Goal: Information Seeking & Learning: Get advice/opinions

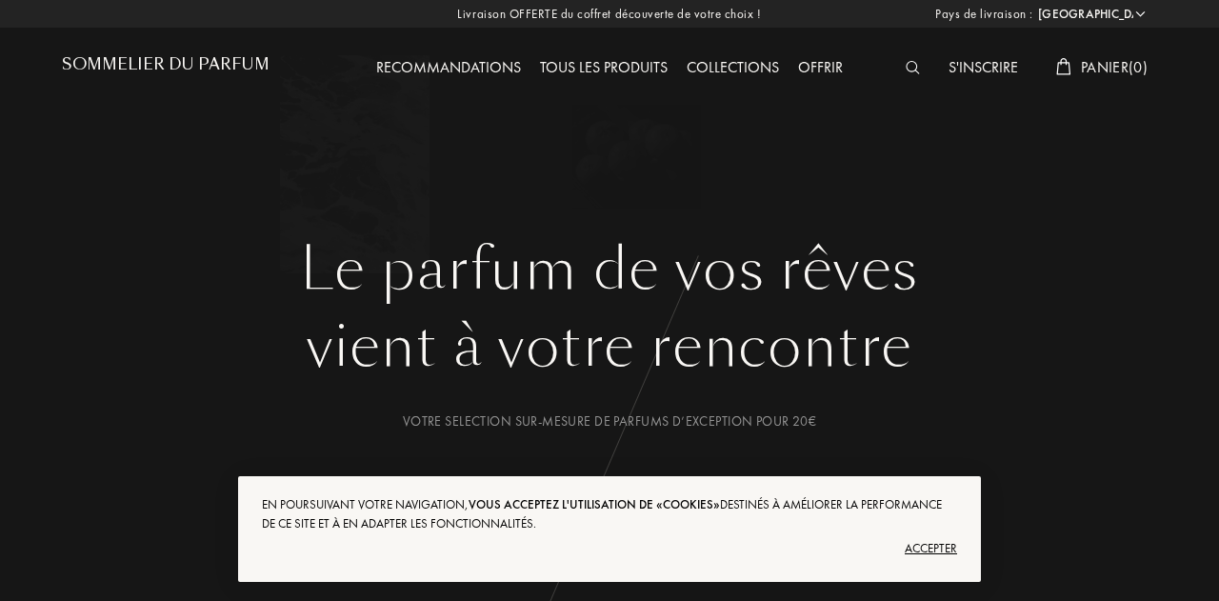
select select "FR"
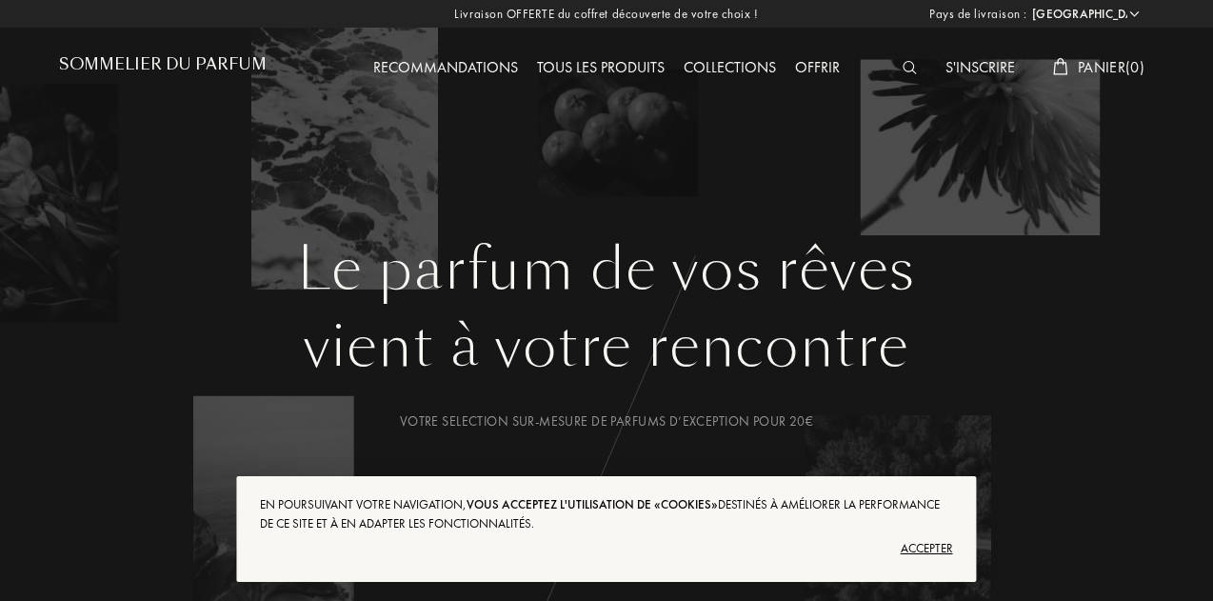
click at [432, 63] on div "Recommandations" at bounding box center [446, 68] width 164 height 25
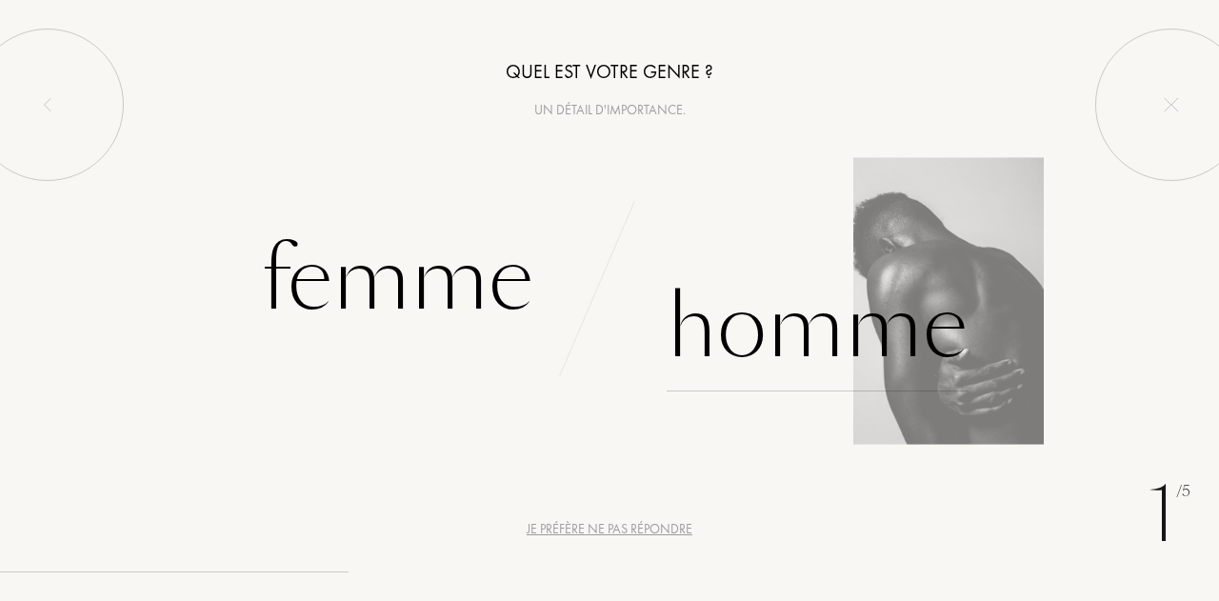
click at [794, 306] on div "Homme" at bounding box center [817, 327] width 301 height 129
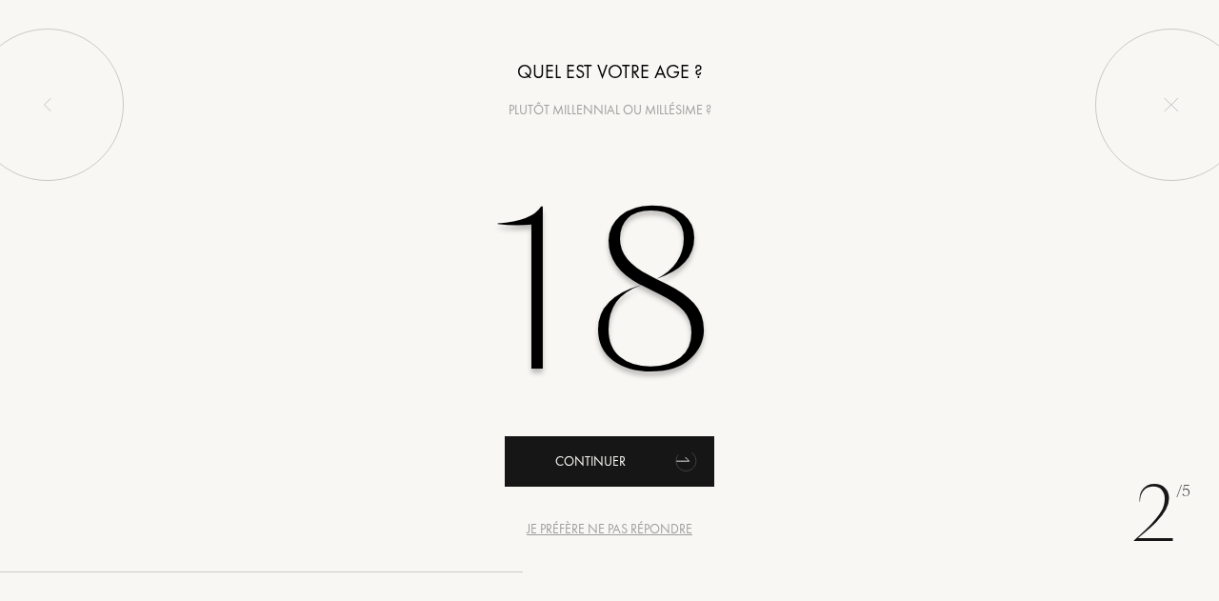
type input "18"
click at [686, 471] on icon "animation" at bounding box center [684, 462] width 29 height 30
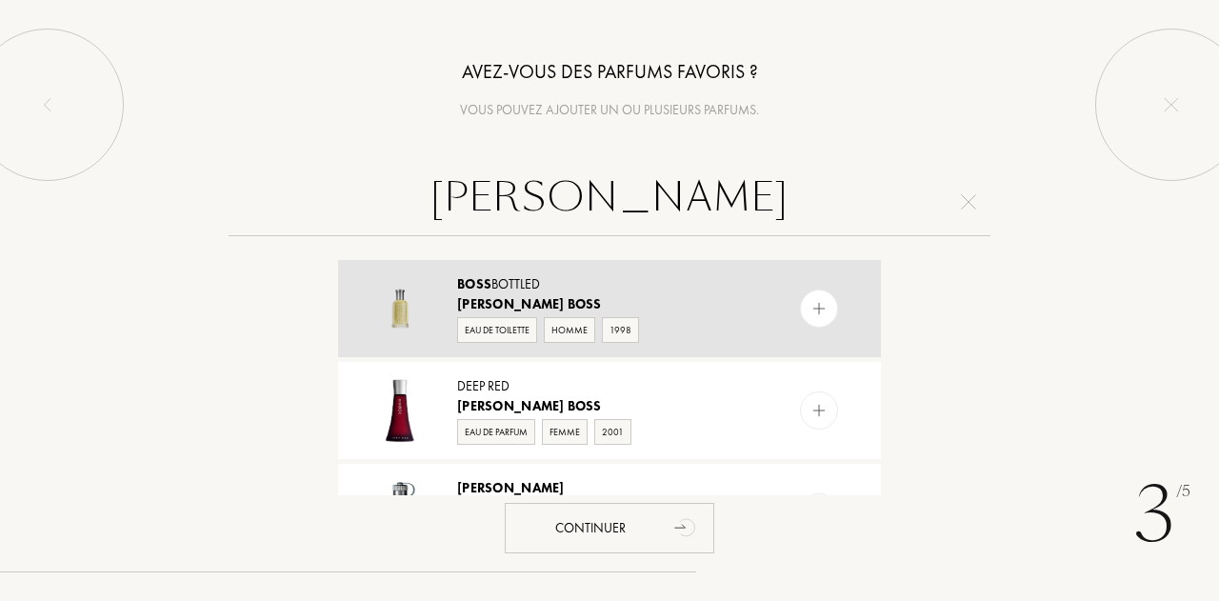
type input "hugo boss"
click at [816, 315] on img at bounding box center [819, 309] width 18 height 18
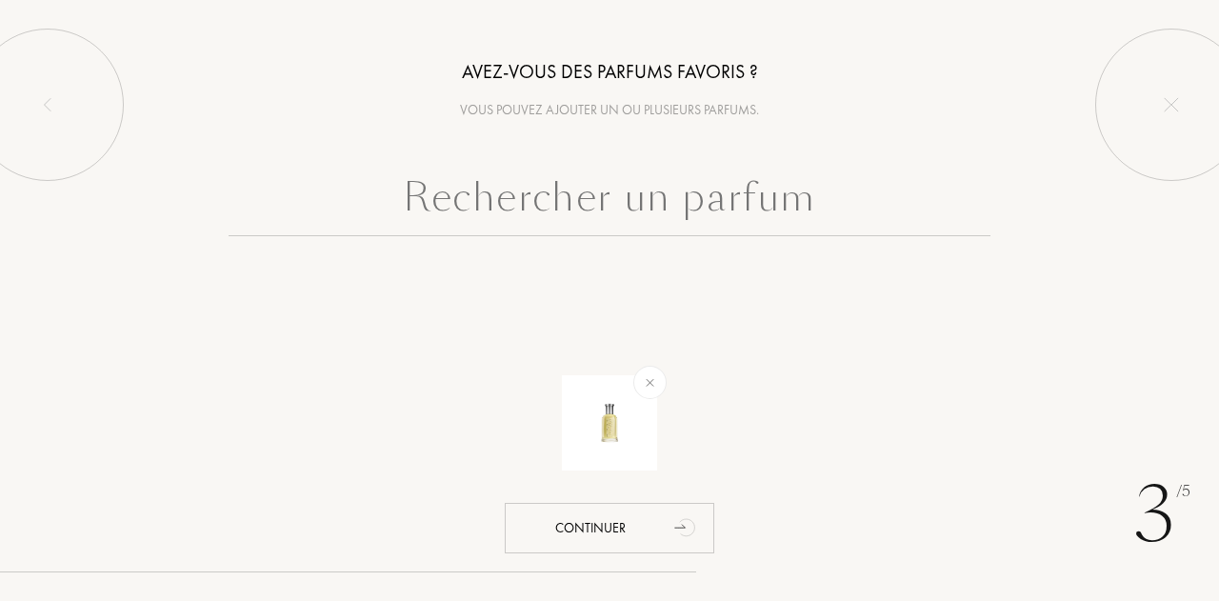
click at [628, 209] on input "text" at bounding box center [610, 202] width 762 height 69
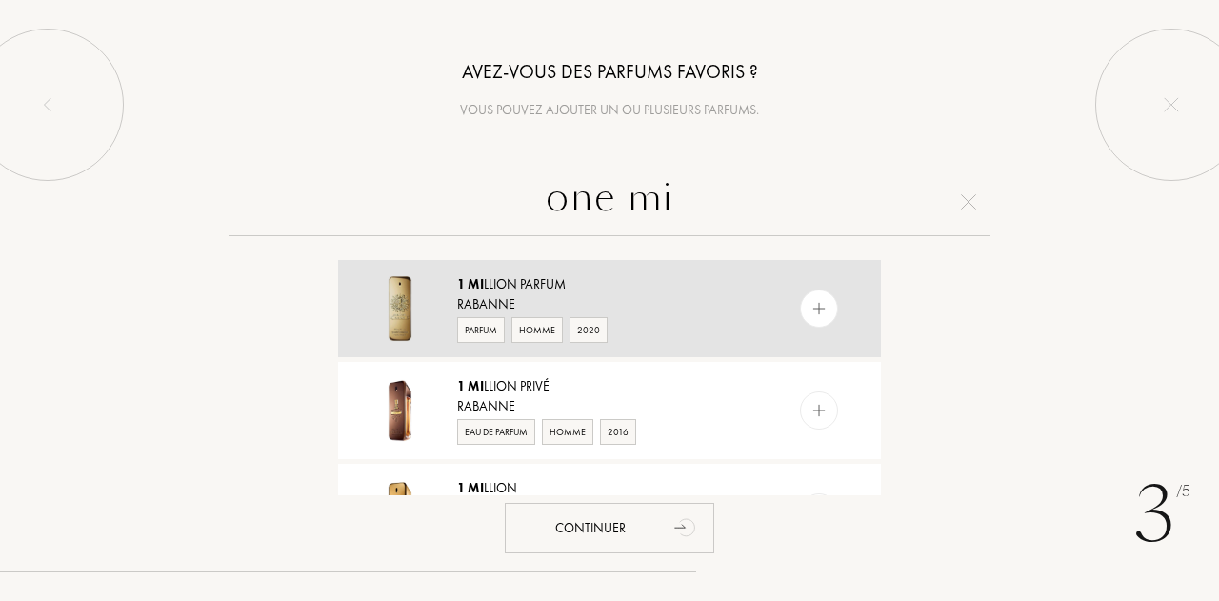
type input "one mi"
click at [817, 300] on img at bounding box center [819, 309] width 18 height 18
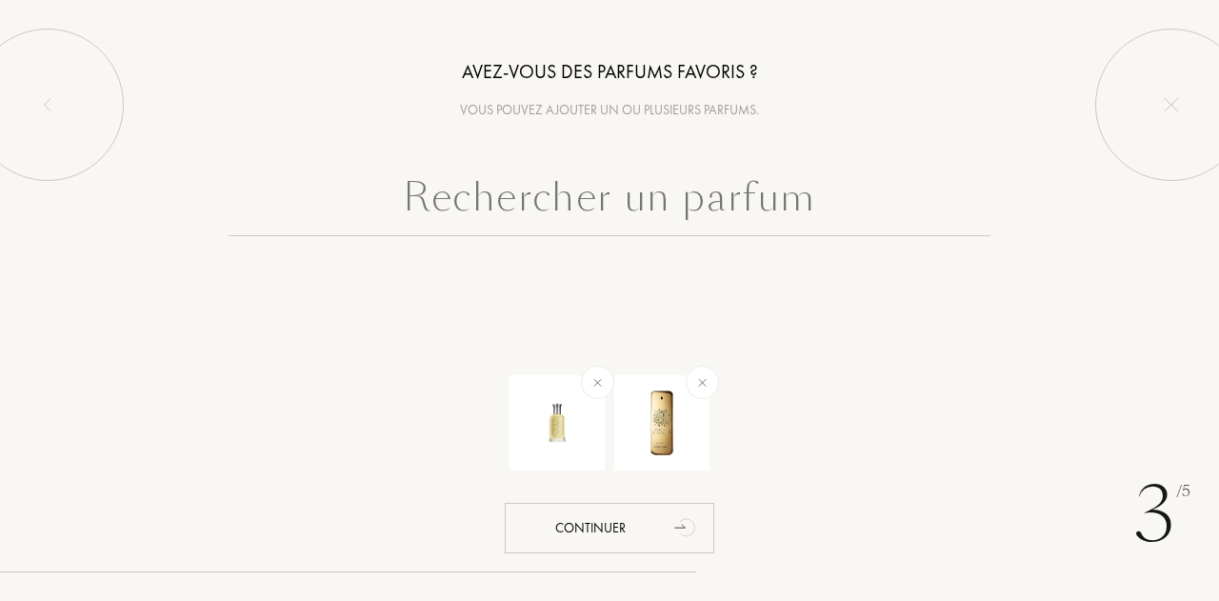
click at [683, 178] on input "text" at bounding box center [610, 202] width 762 height 69
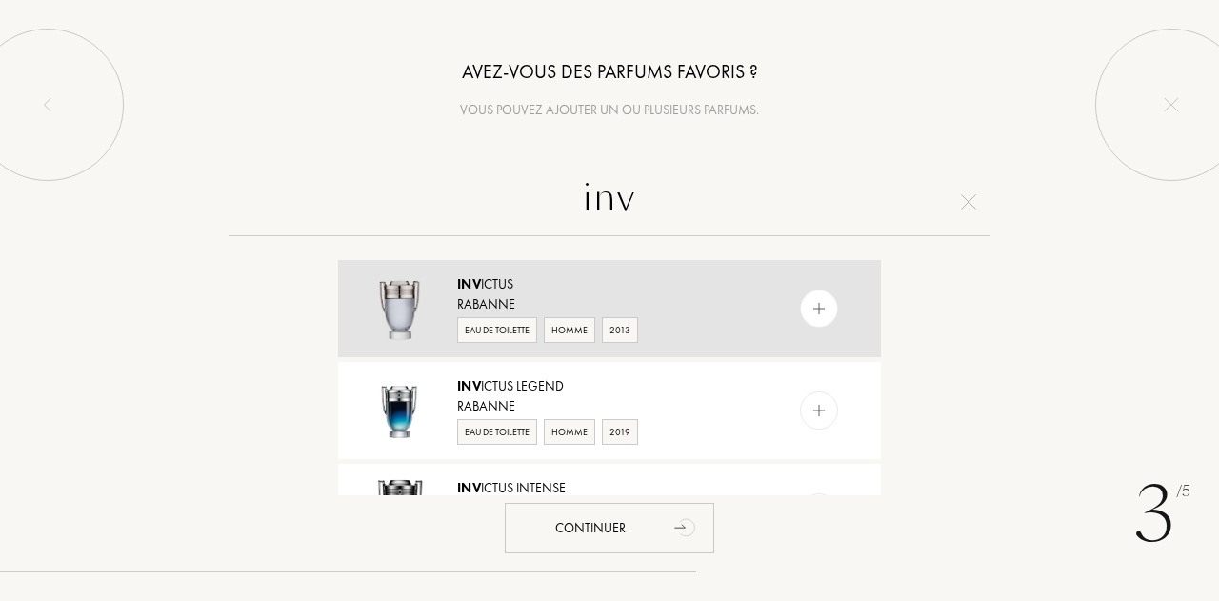
type input "inv"
click at [815, 313] on img at bounding box center [819, 309] width 18 height 18
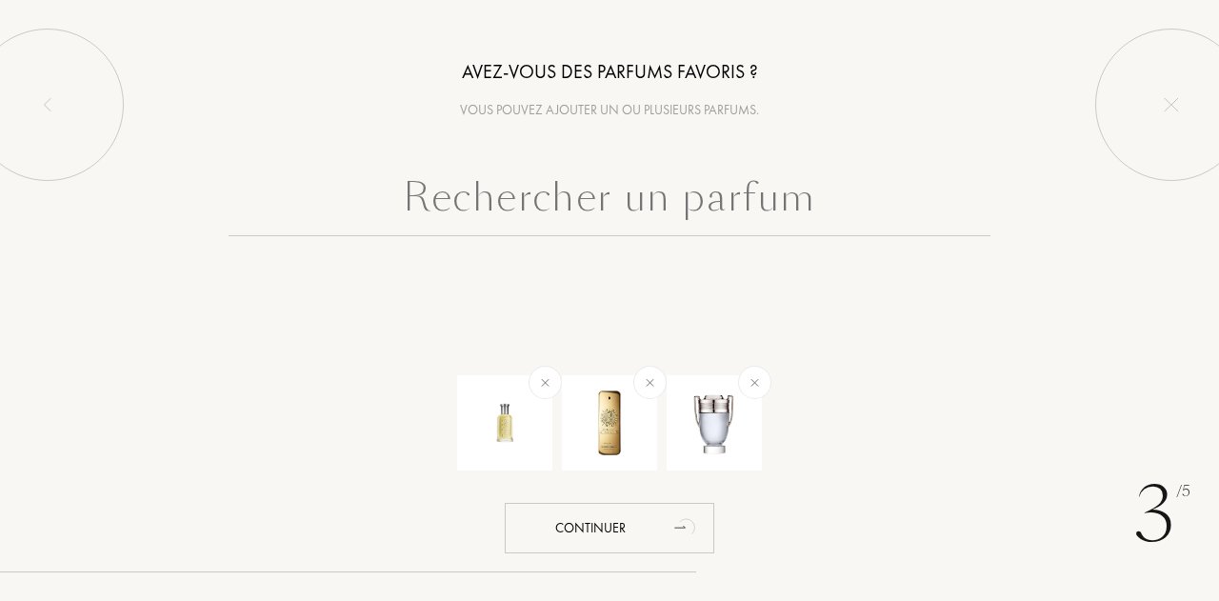
click at [617, 221] on input "text" at bounding box center [610, 202] width 762 height 69
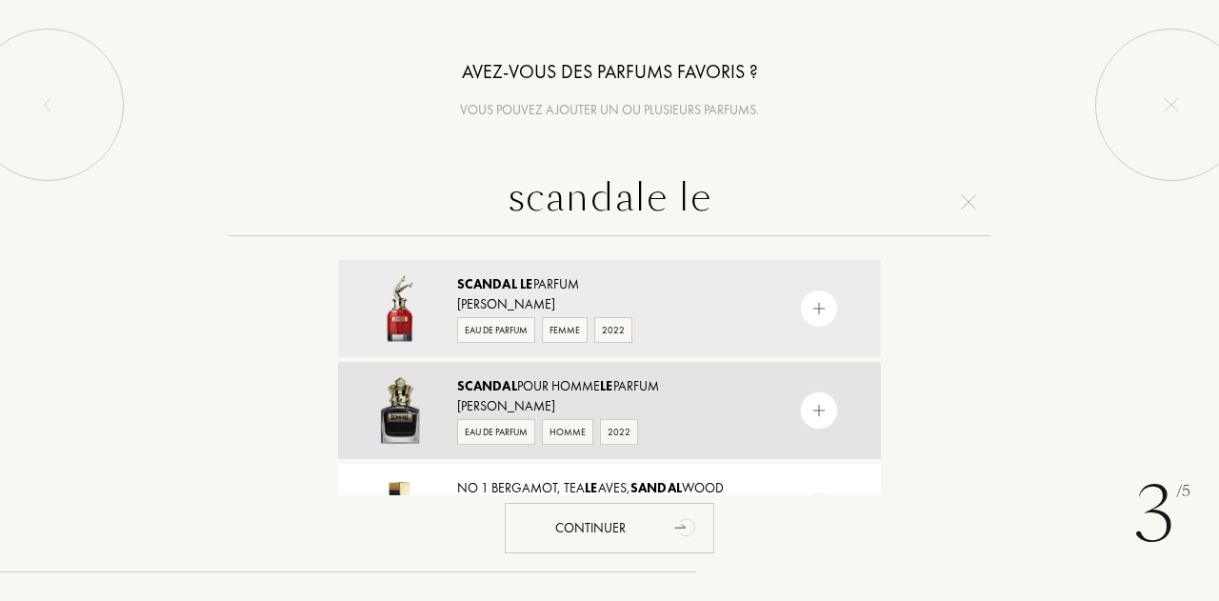
type input "scandale le"
click at [650, 388] on div "Scandal Pour Homme Le Parfum" at bounding box center [608, 386] width 303 height 20
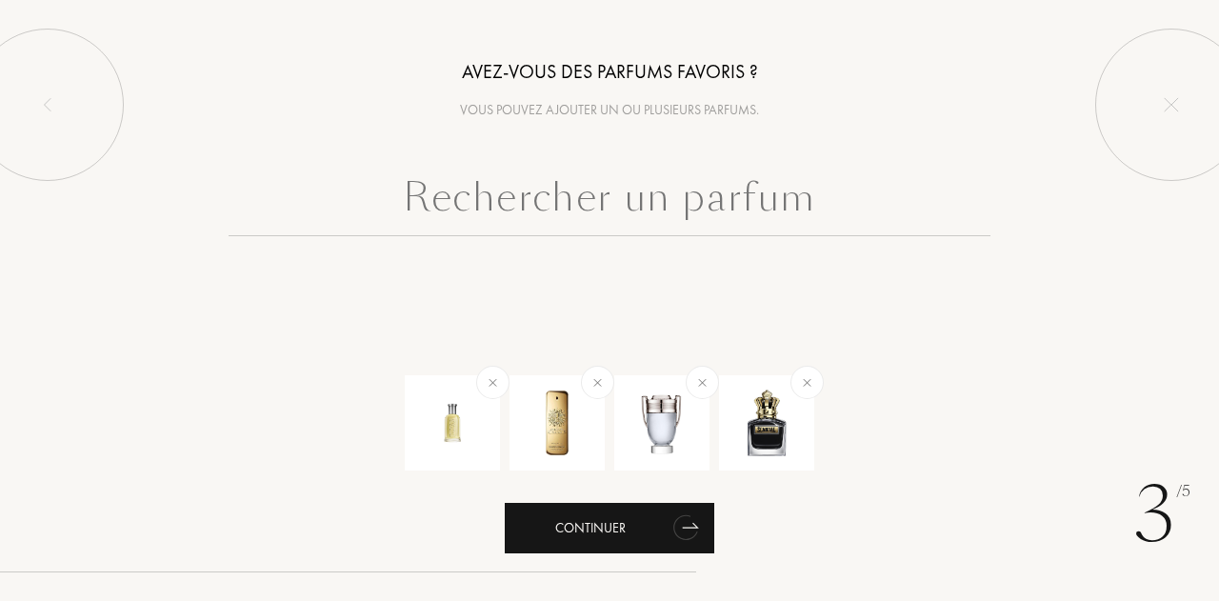
click at [647, 518] on div "Continuer" at bounding box center [609, 528] width 209 height 50
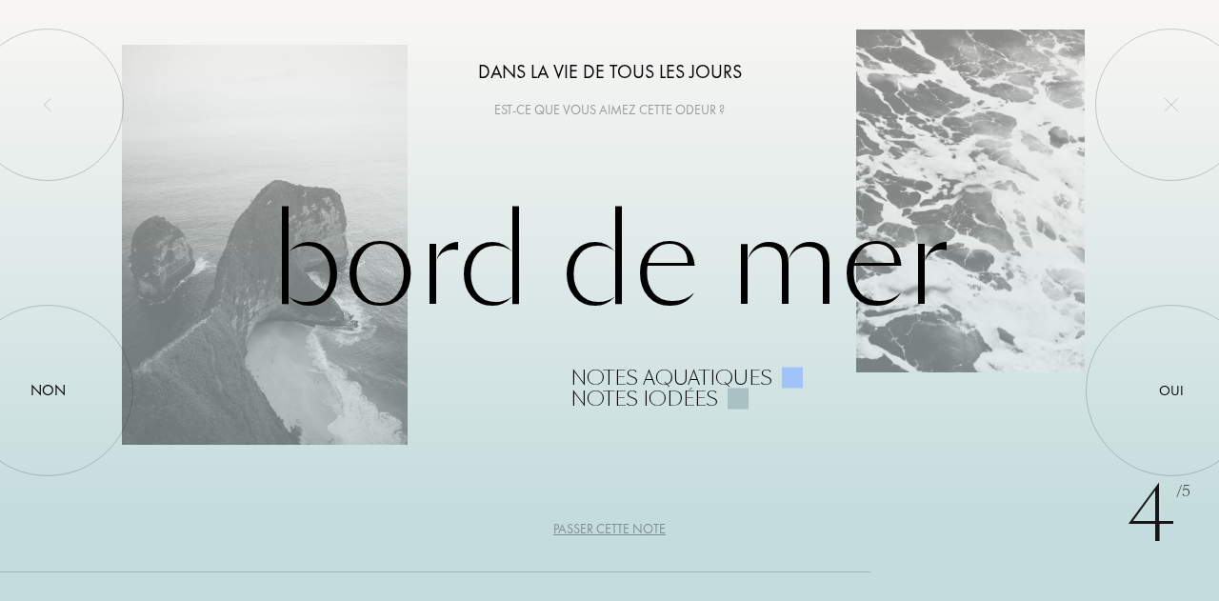
click at [737, 252] on div "Bord de Mer Notes aquatiques Notes iodées" at bounding box center [609, 300] width 975 height 216
click at [602, 297] on div "Bord de Mer Notes aquatiques Notes iodées" at bounding box center [609, 300] width 975 height 216
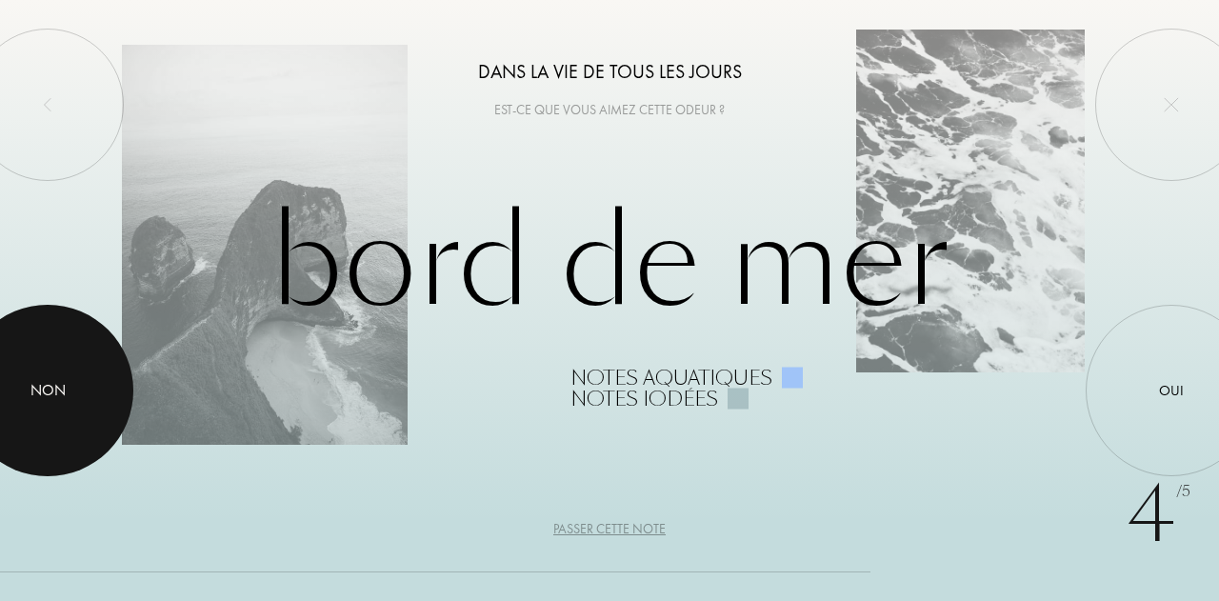
click at [12, 410] on div at bounding box center [47, 390] width 171 height 171
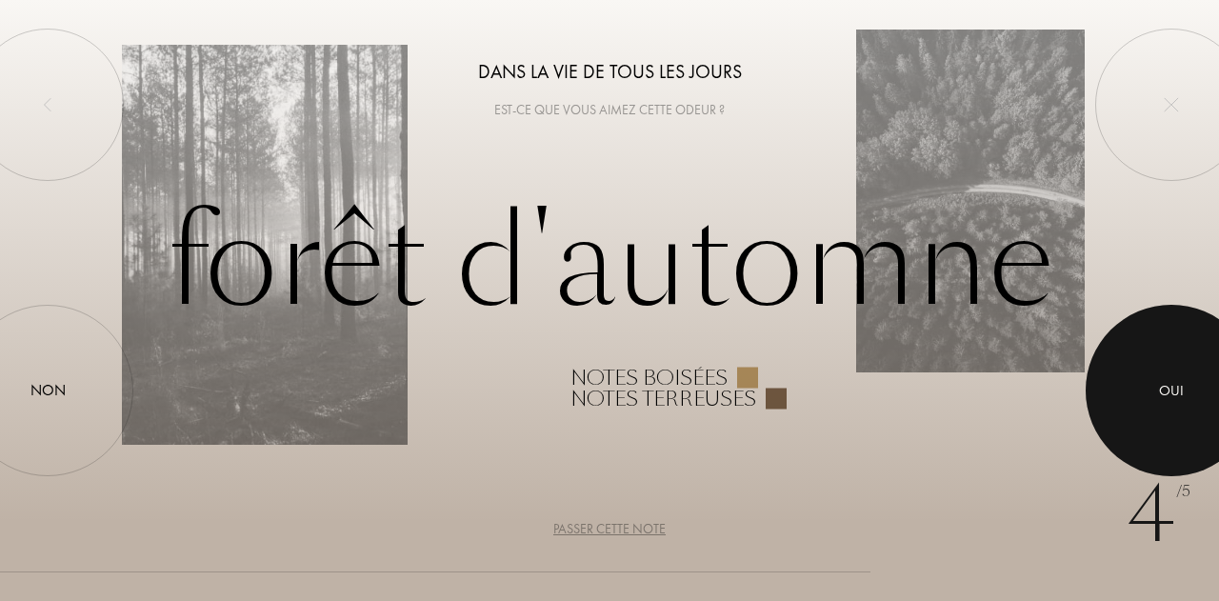
click at [1187, 365] on div at bounding box center [1170, 390] width 171 height 171
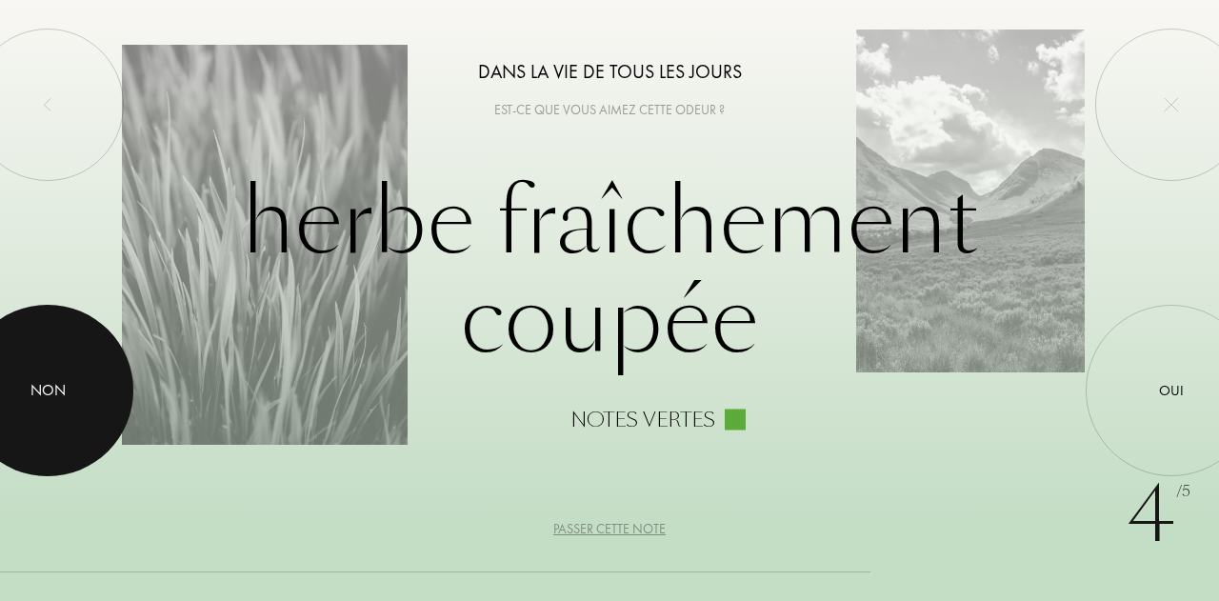
click at [92, 418] on div at bounding box center [47, 390] width 171 height 171
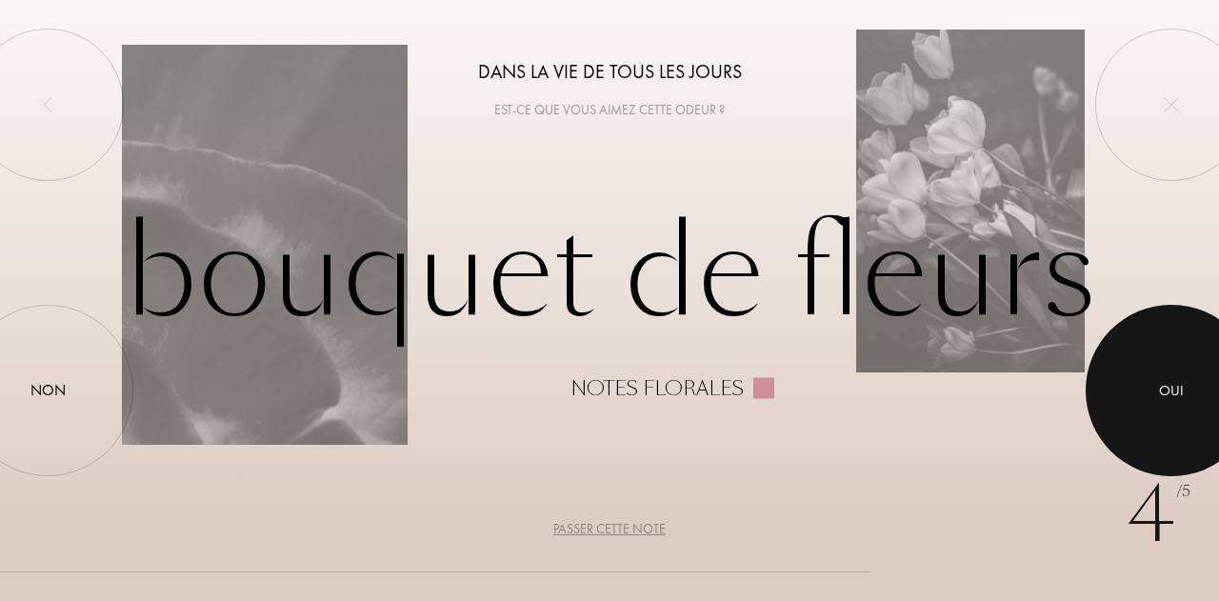
click at [1176, 391] on div "Oui" at bounding box center [1171, 391] width 25 height 22
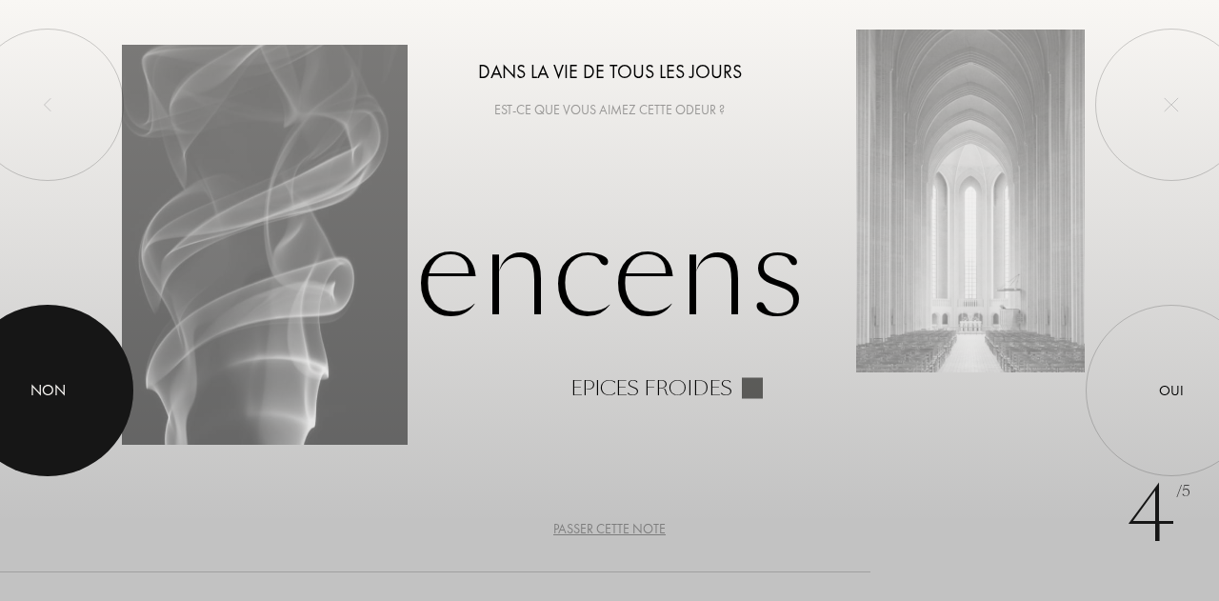
click at [116, 391] on div at bounding box center [47, 390] width 171 height 171
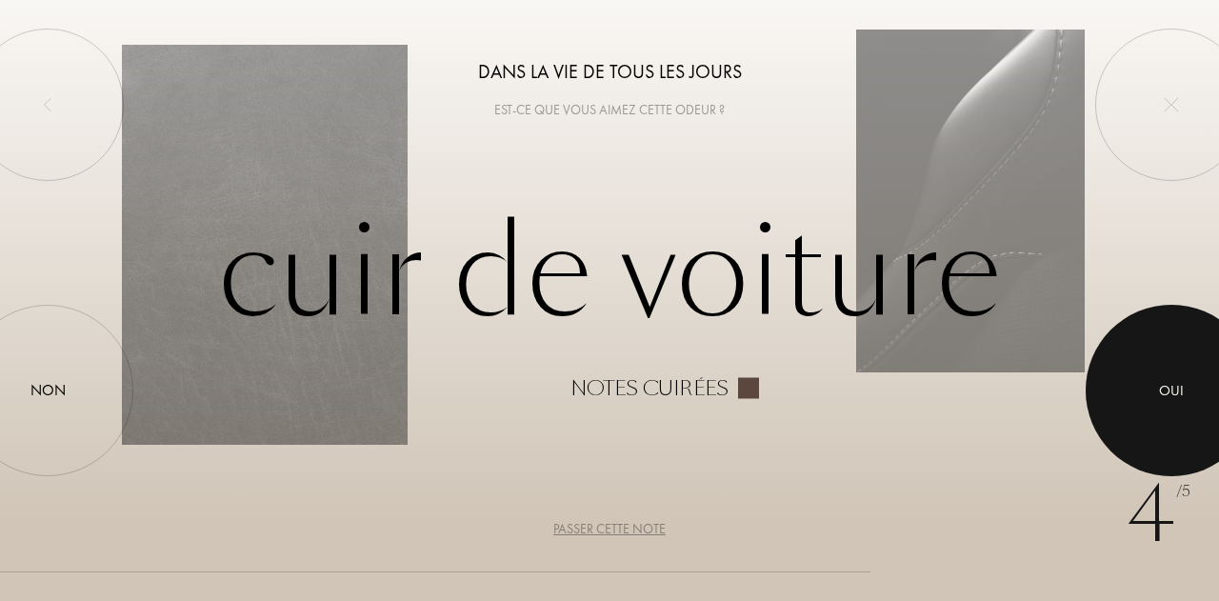
click at [1144, 419] on div at bounding box center [1170, 390] width 171 height 171
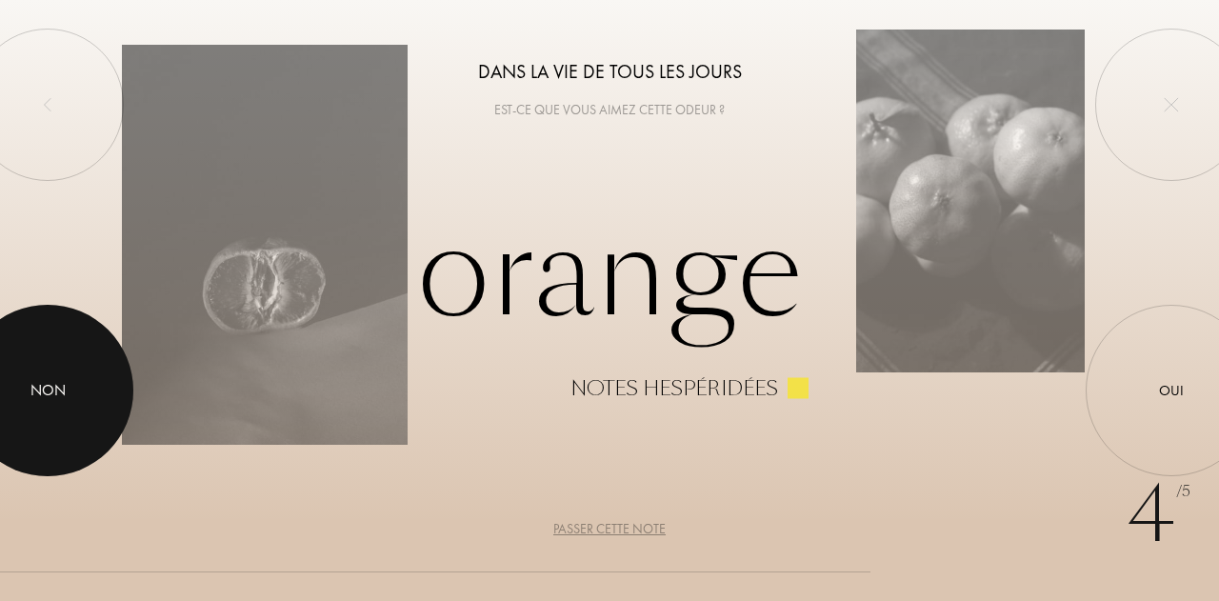
click at [68, 392] on div at bounding box center [47, 390] width 171 height 171
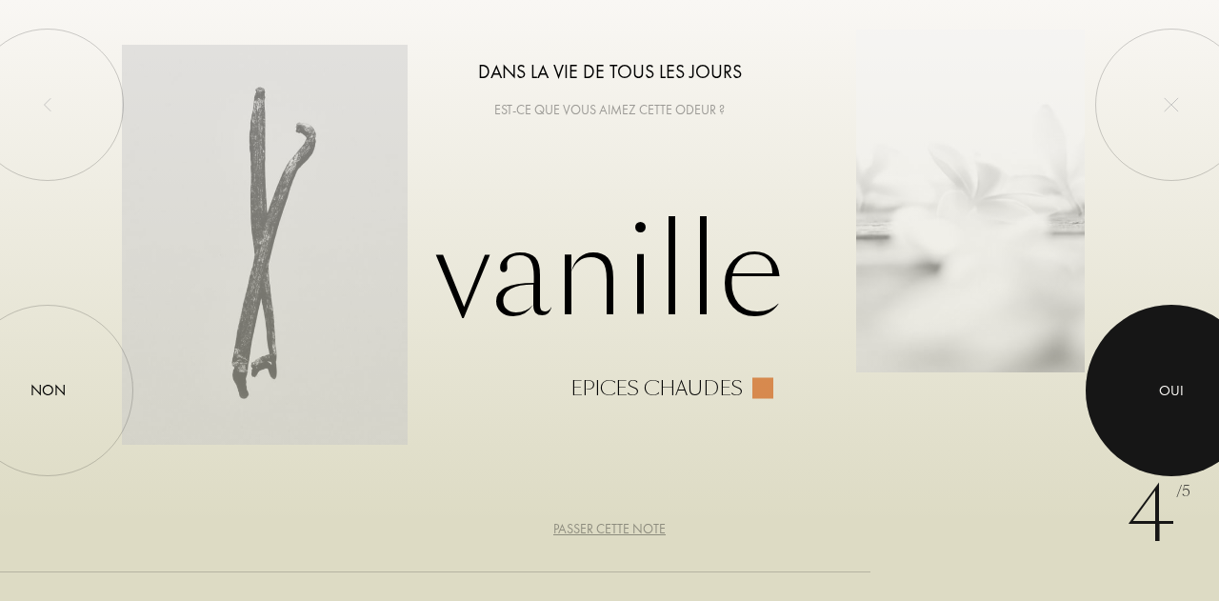
click at [1198, 378] on div at bounding box center [1170, 390] width 171 height 171
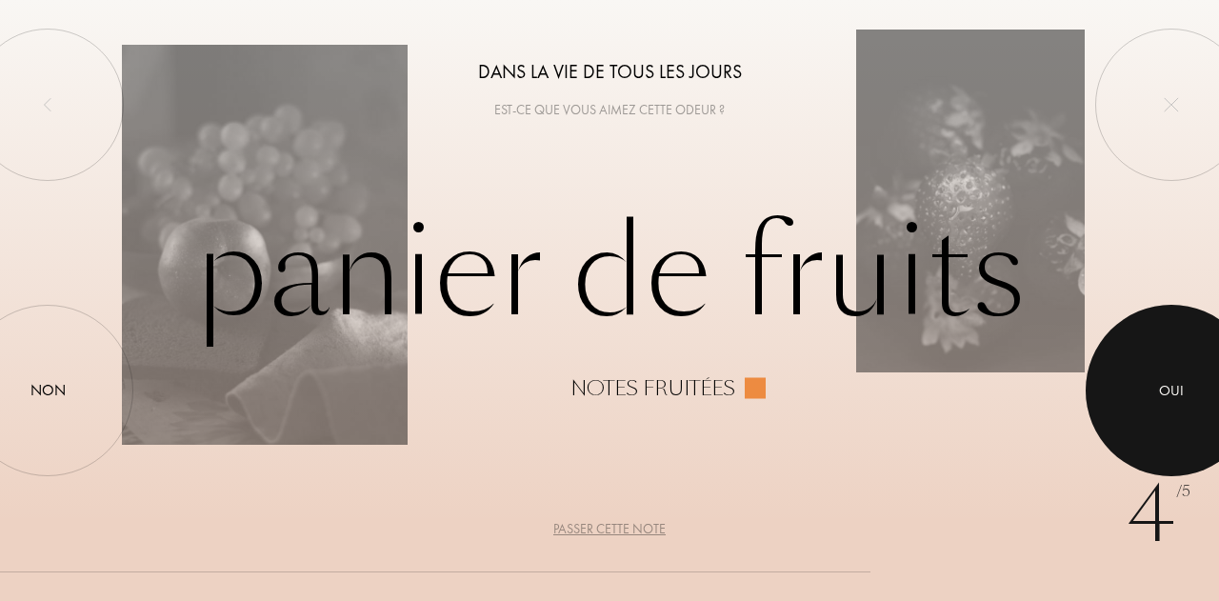
click at [1198, 378] on div at bounding box center [1170, 390] width 171 height 171
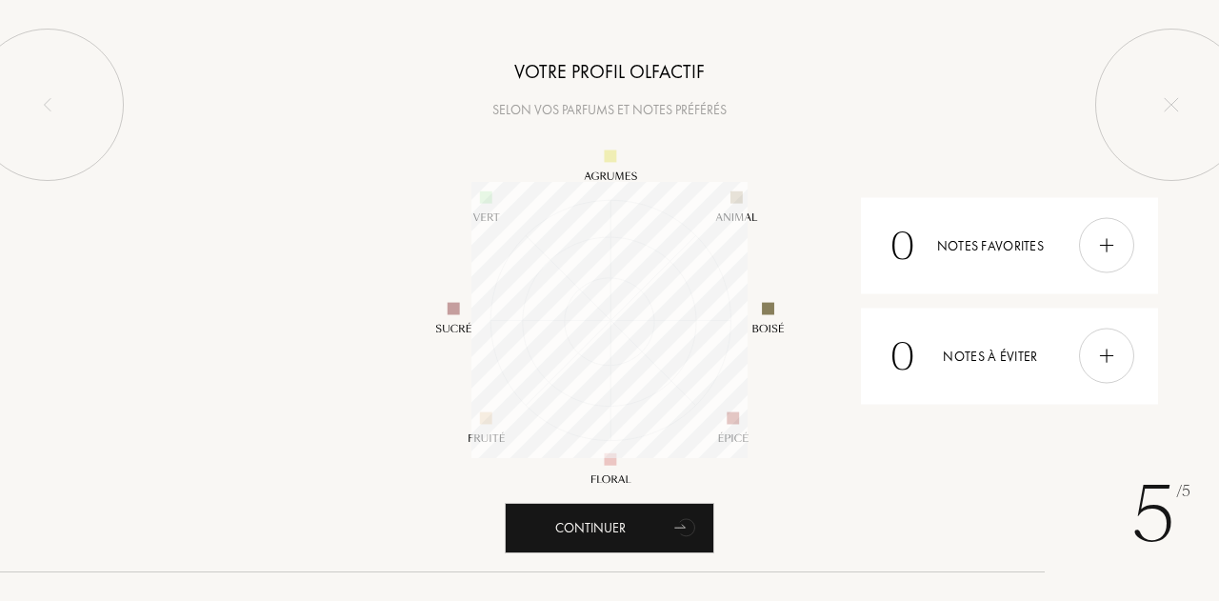
scroll to position [276, 276]
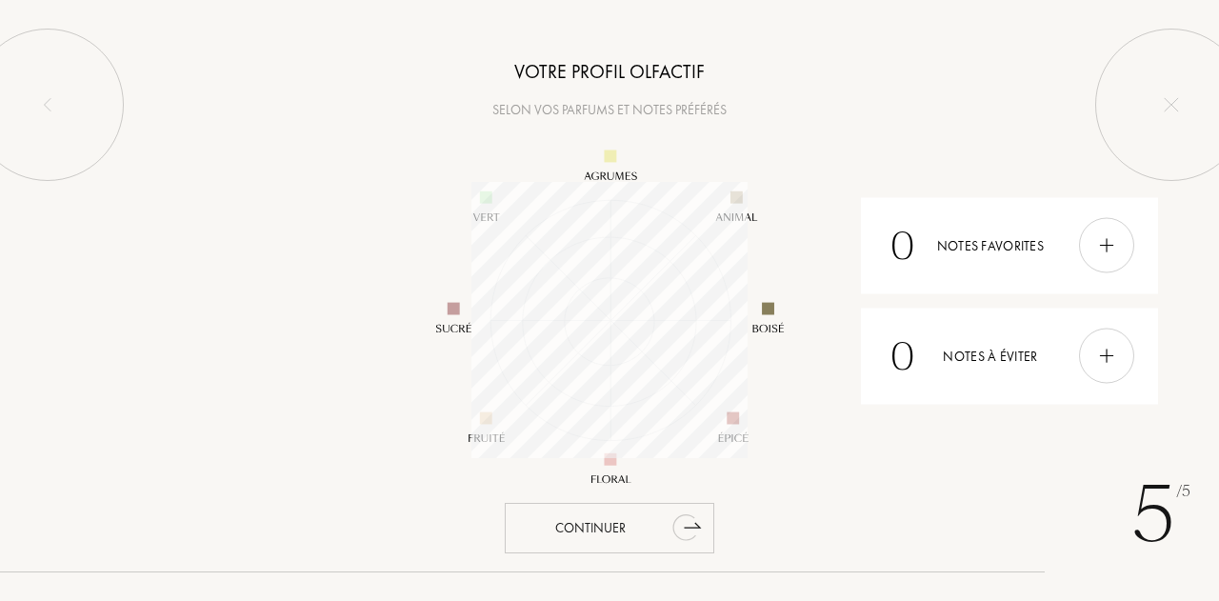
click at [675, 517] on icon "animation" at bounding box center [686, 526] width 38 height 38
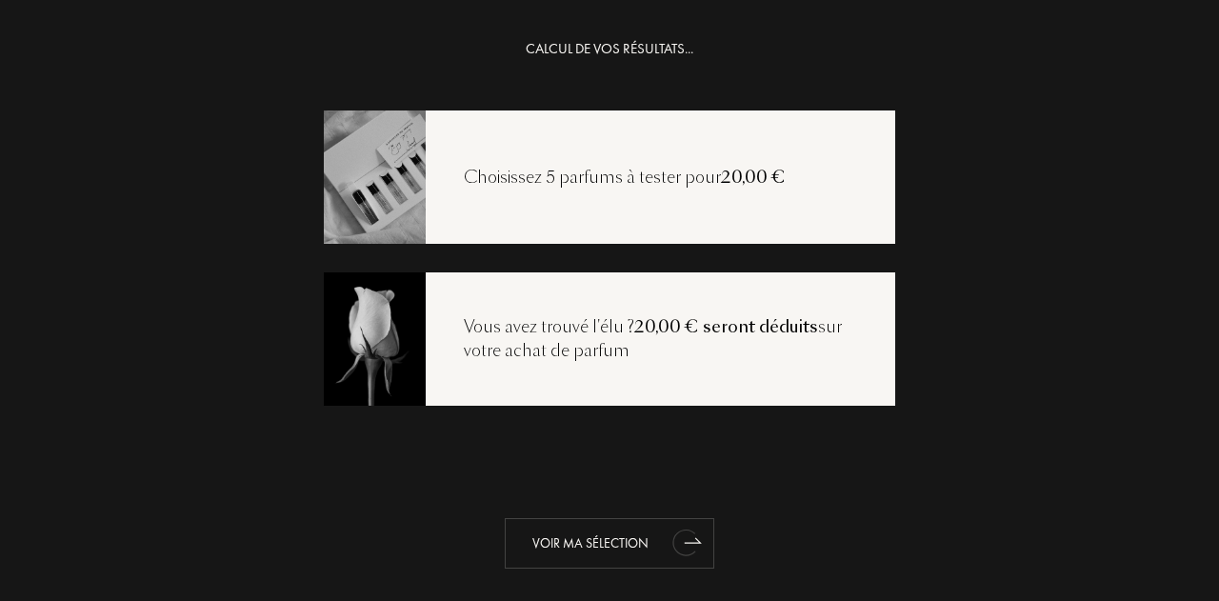
click at [667, 535] on icon "animation" at bounding box center [686, 542] width 38 height 38
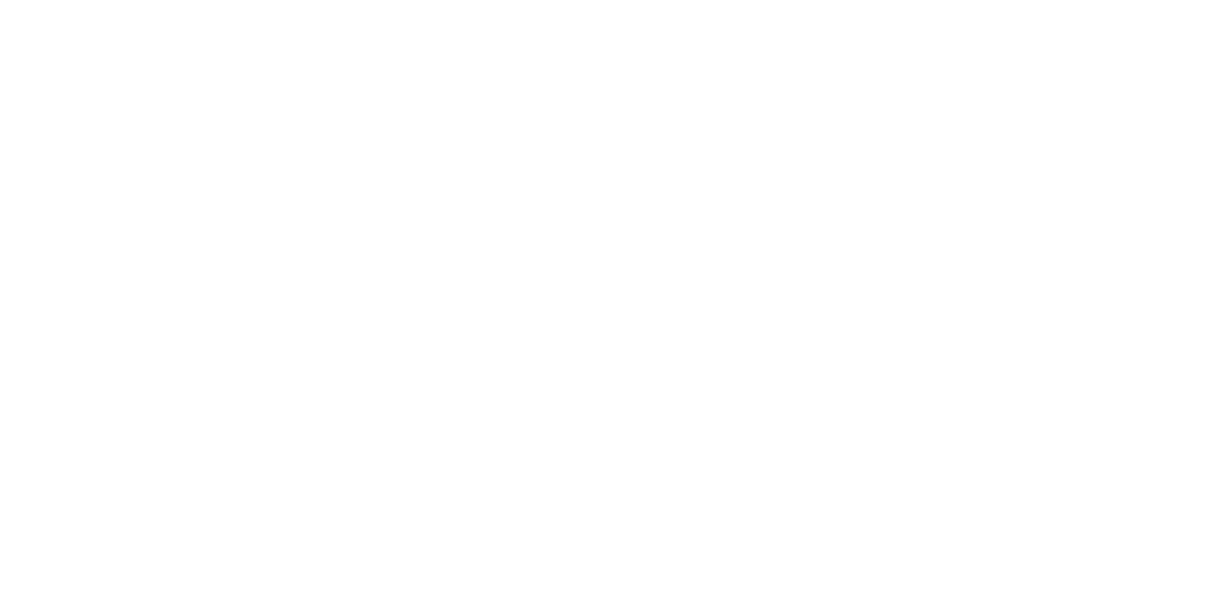
select select "FR"
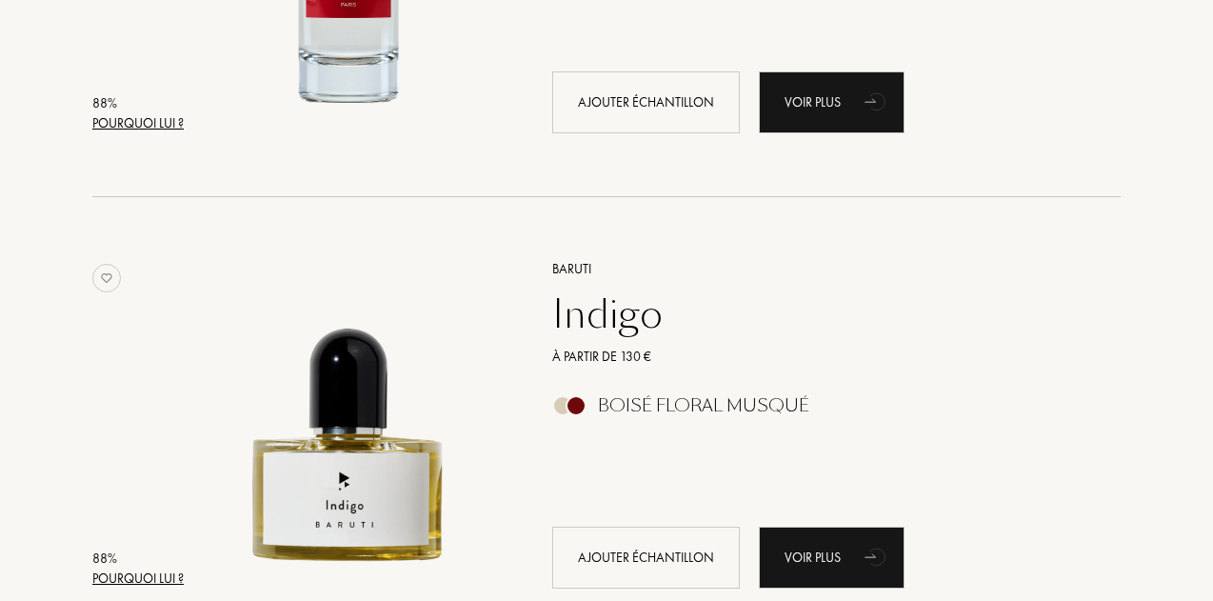
scroll to position [4469, 0]
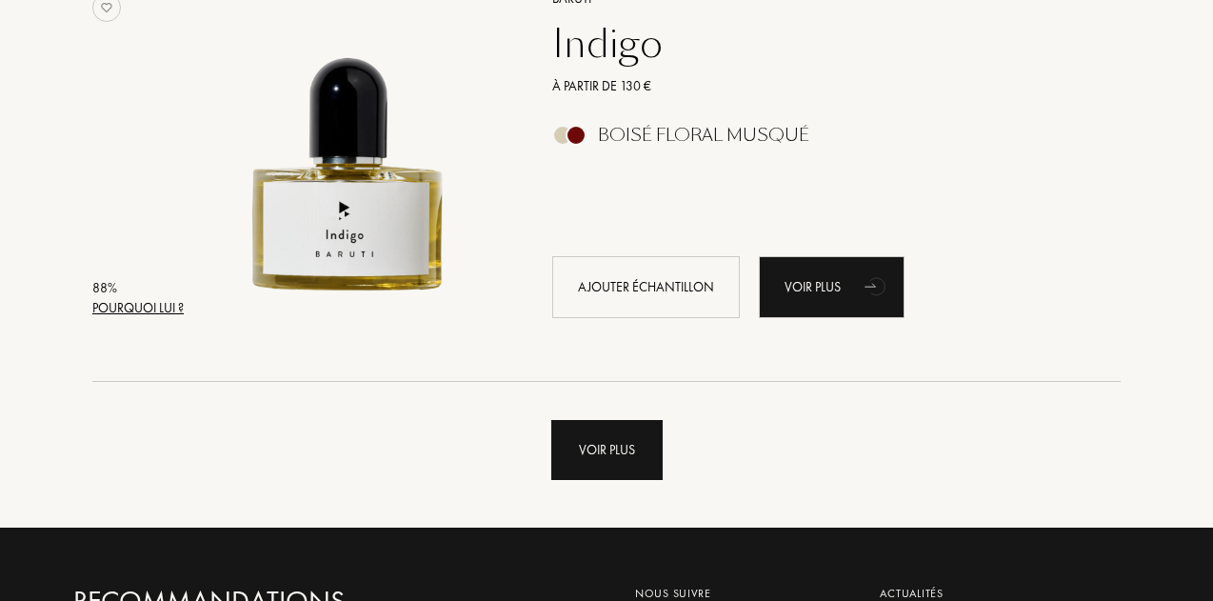
click at [626, 468] on div "Voir plus" at bounding box center [606, 450] width 111 height 60
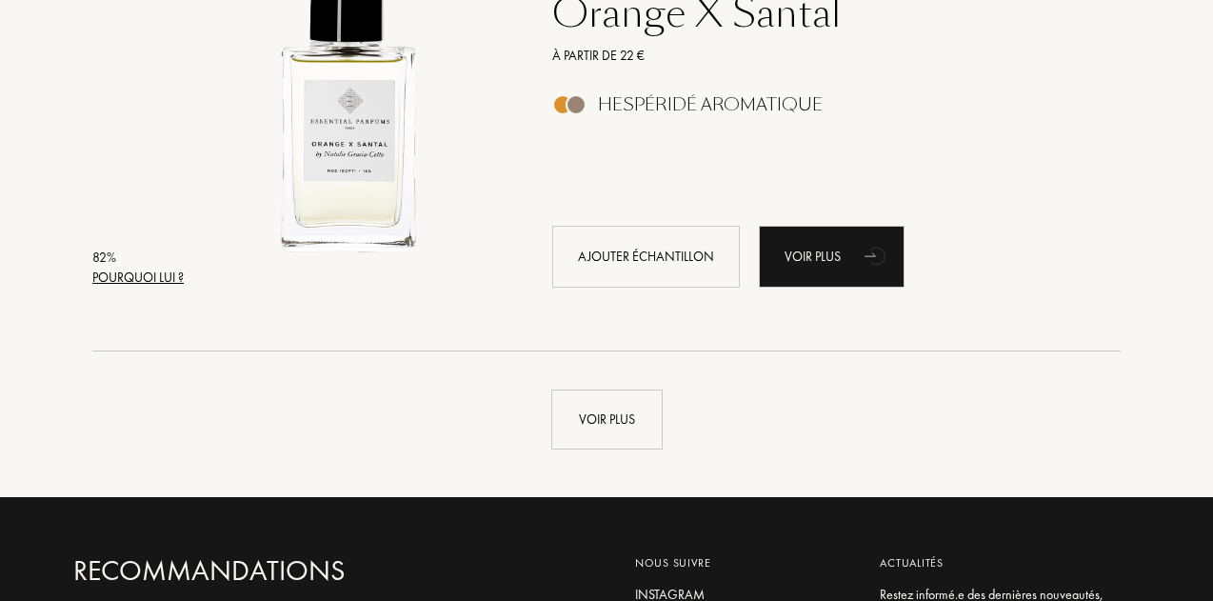
scroll to position [9051, 0]
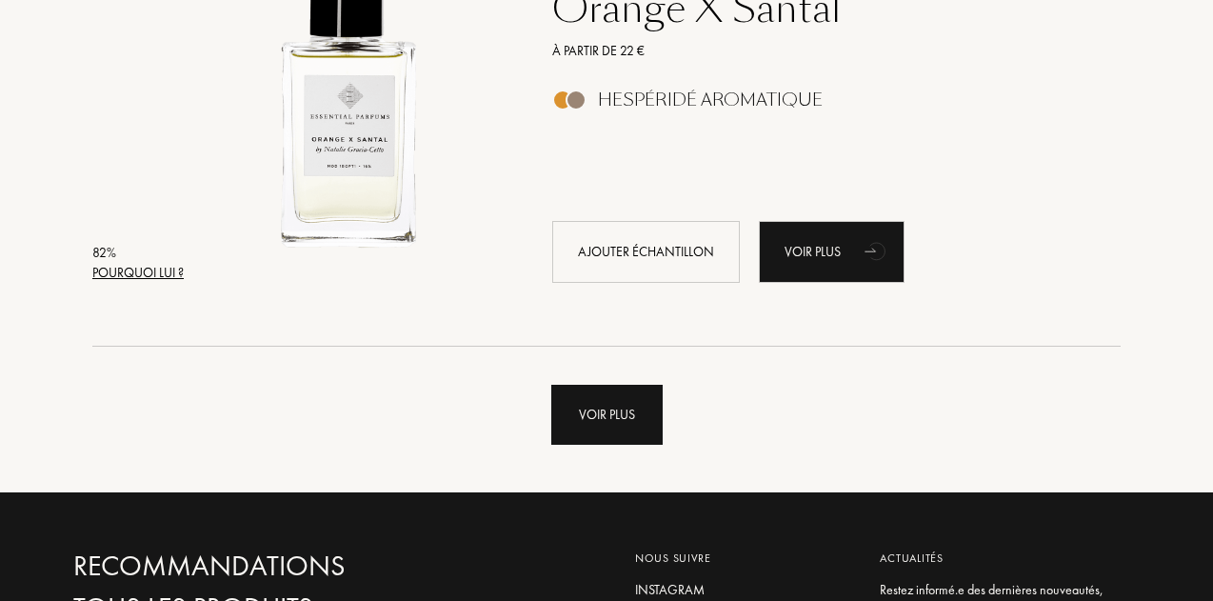
click at [612, 396] on div "Voir plus" at bounding box center [606, 415] width 111 height 60
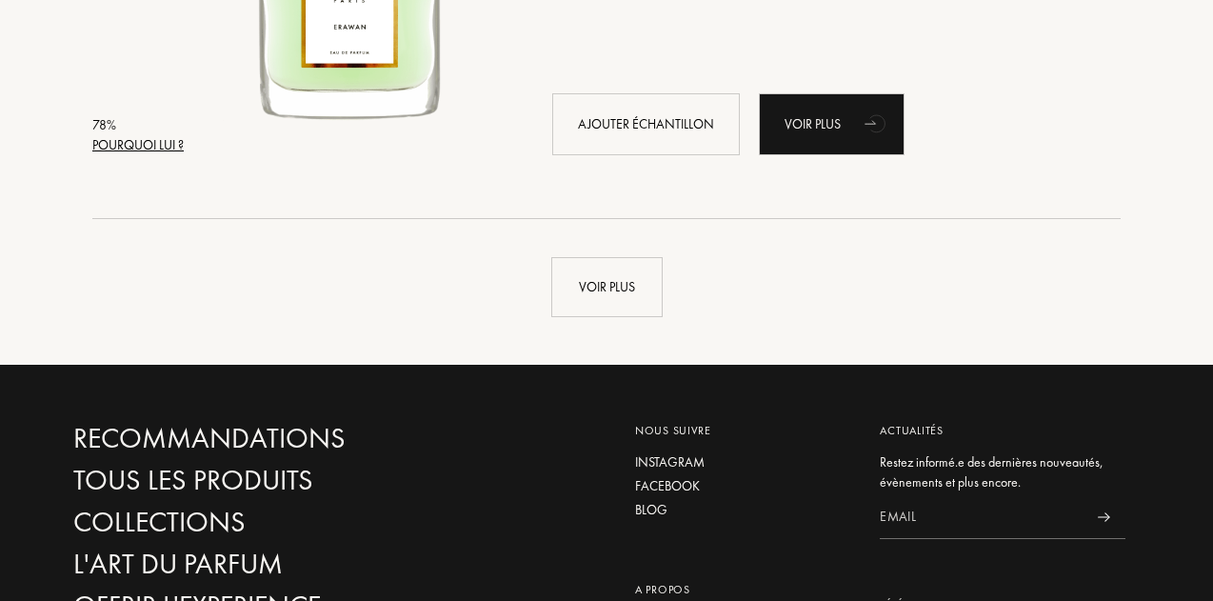
scroll to position [13738, 0]
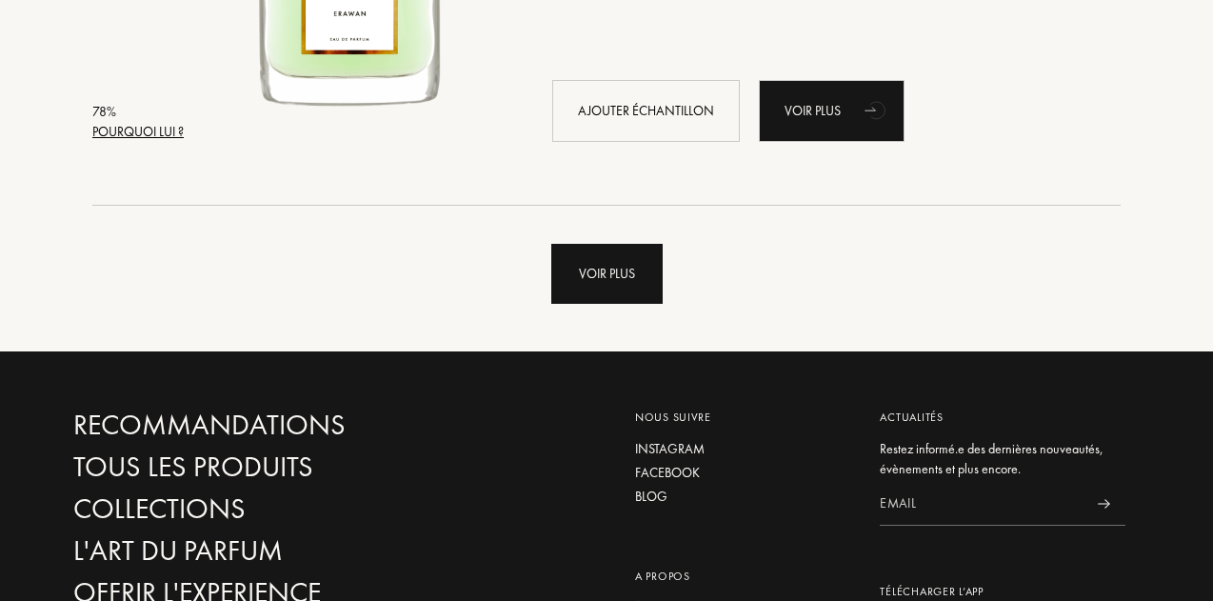
click at [622, 279] on div "Voir plus" at bounding box center [606, 274] width 111 height 60
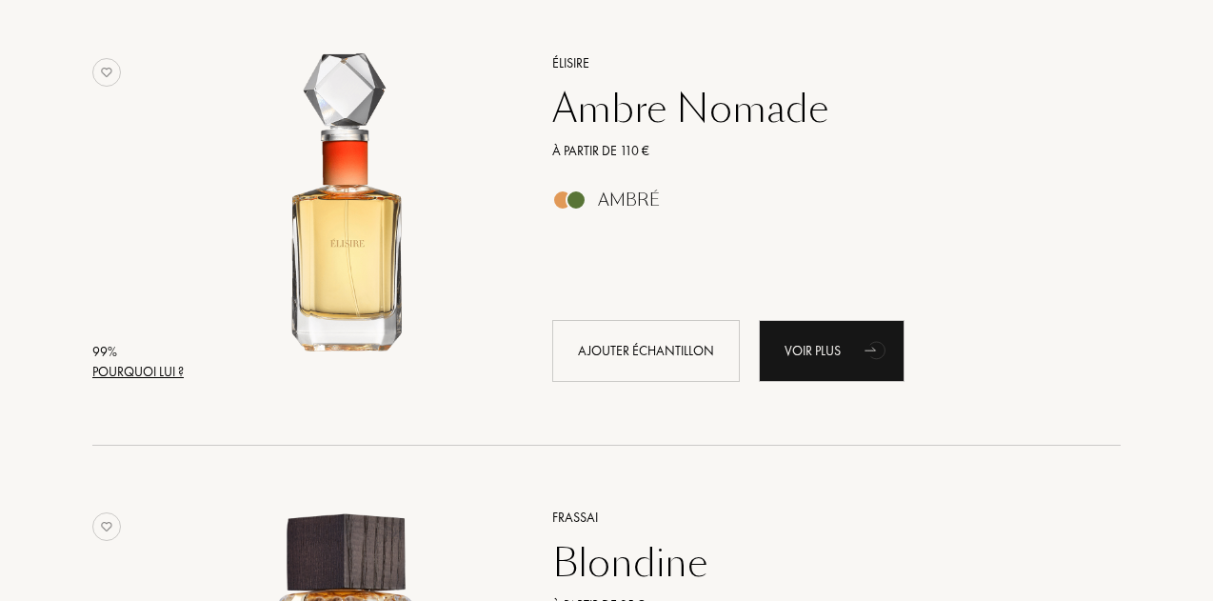
scroll to position [318, 0]
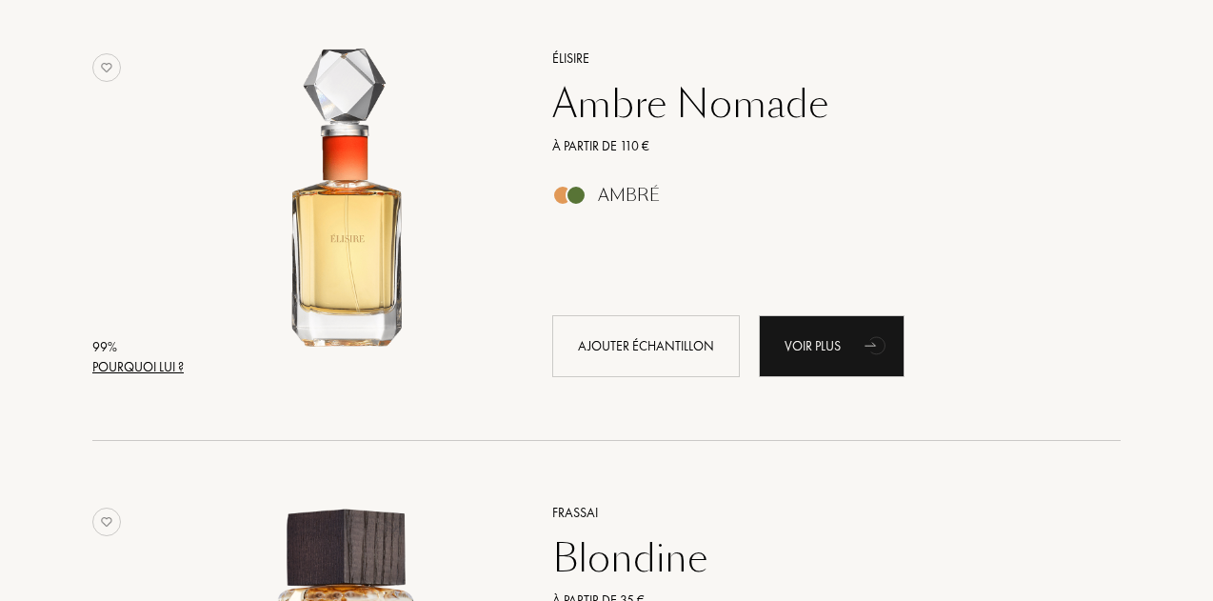
click at [613, 109] on div "Ambre Nomade" at bounding box center [815, 104] width 555 height 46
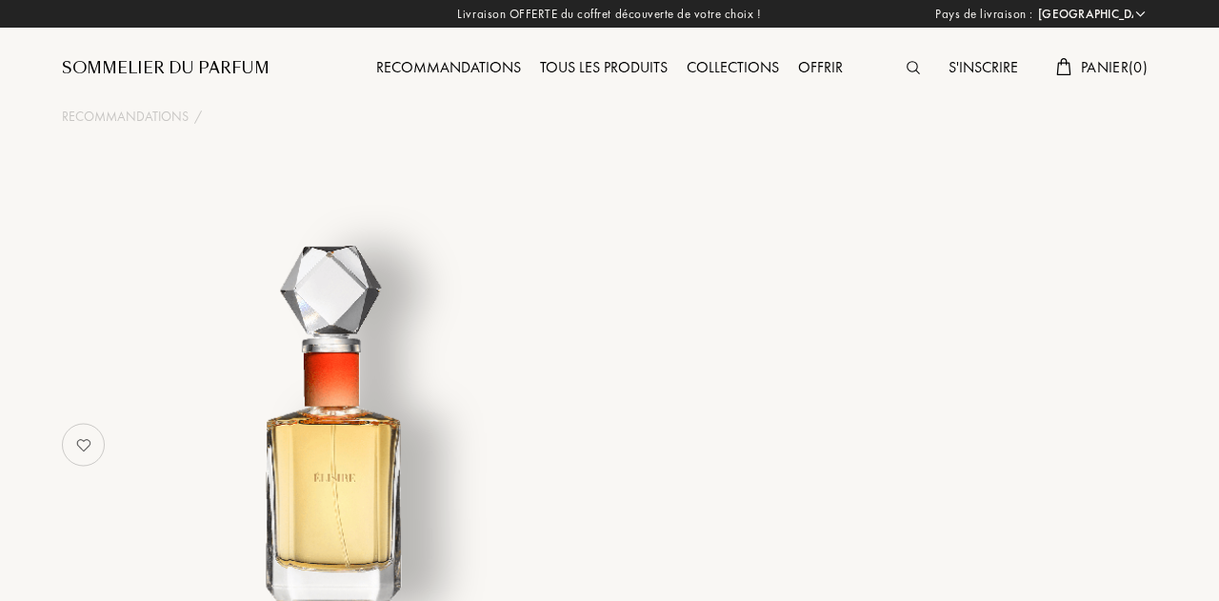
select select "FR"
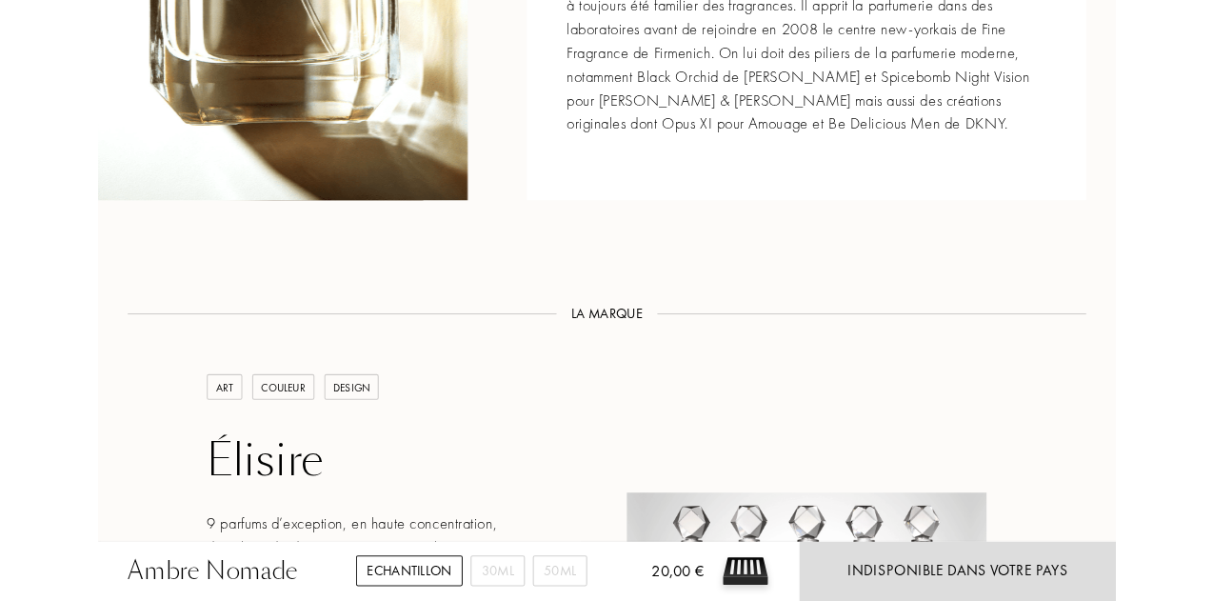
scroll to position [2142, 0]
